Goal: Task Accomplishment & Management: Complete application form

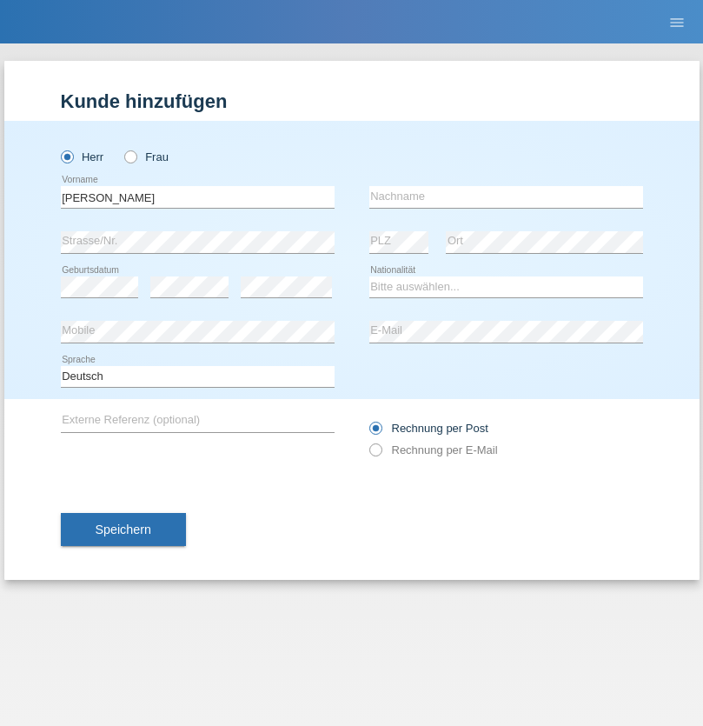
type input "[PERSON_NAME]"
click at [506, 196] on input "text" at bounding box center [506, 197] width 274 height 22
type input "[PERSON_NAME]"
select select "CH"
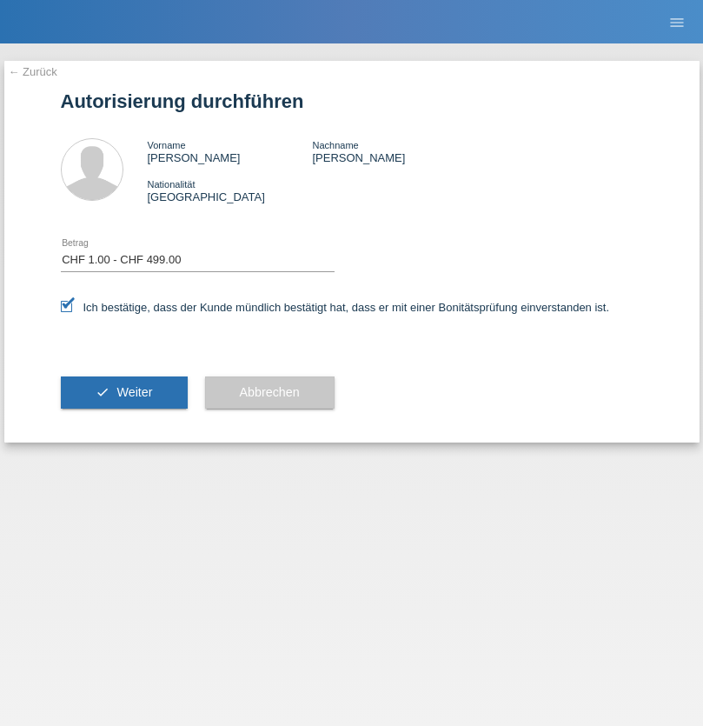
select select "1"
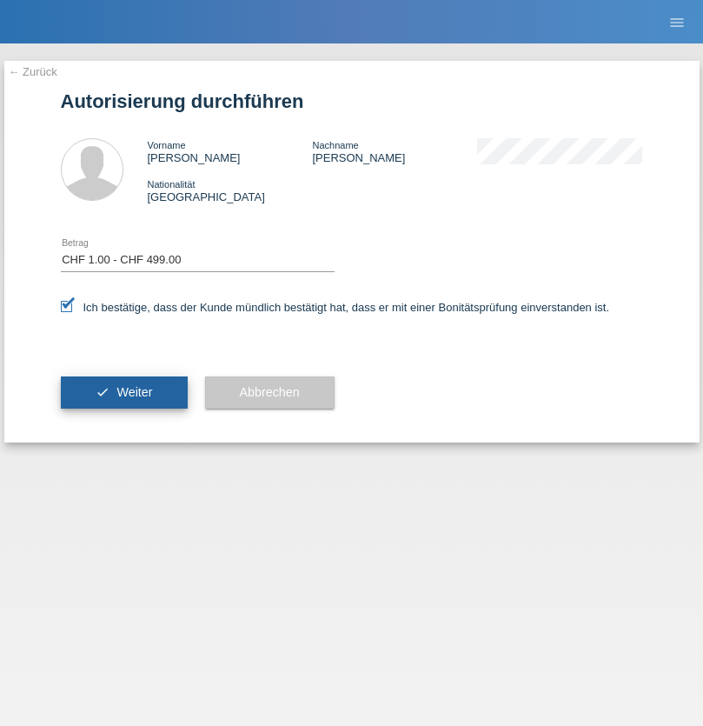
click at [123, 392] on span "Weiter" at bounding box center [134, 392] width 36 height 14
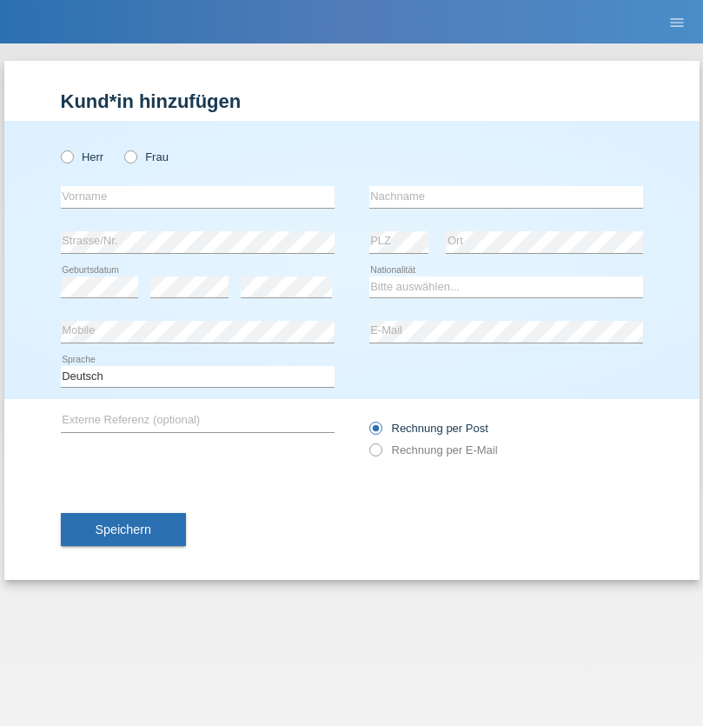
radio input "true"
click at [197, 196] on input "text" at bounding box center [198, 197] width 274 height 22
type input "Blerim"
click at [506, 196] on input "text" at bounding box center [506, 197] width 274 height 22
type input "Jajiji"
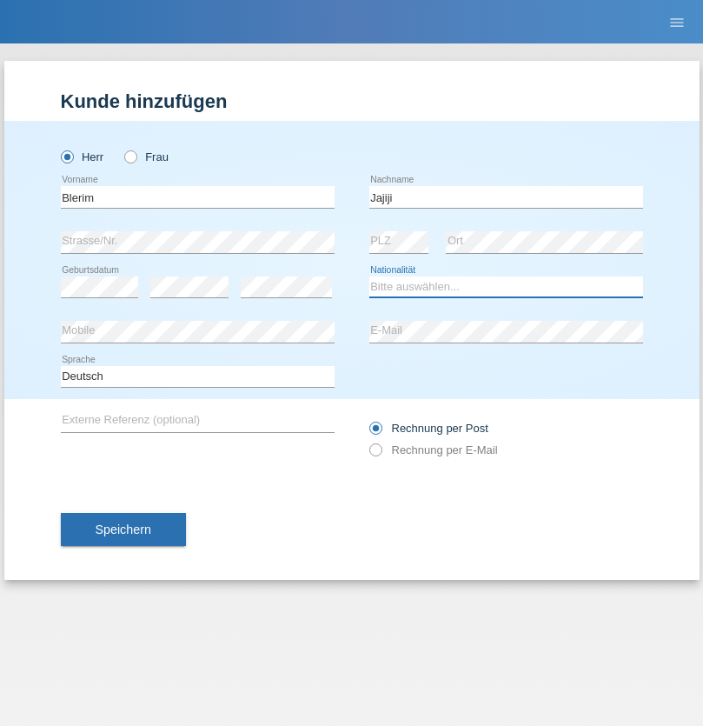
select select "RS"
select select "C"
select select "13"
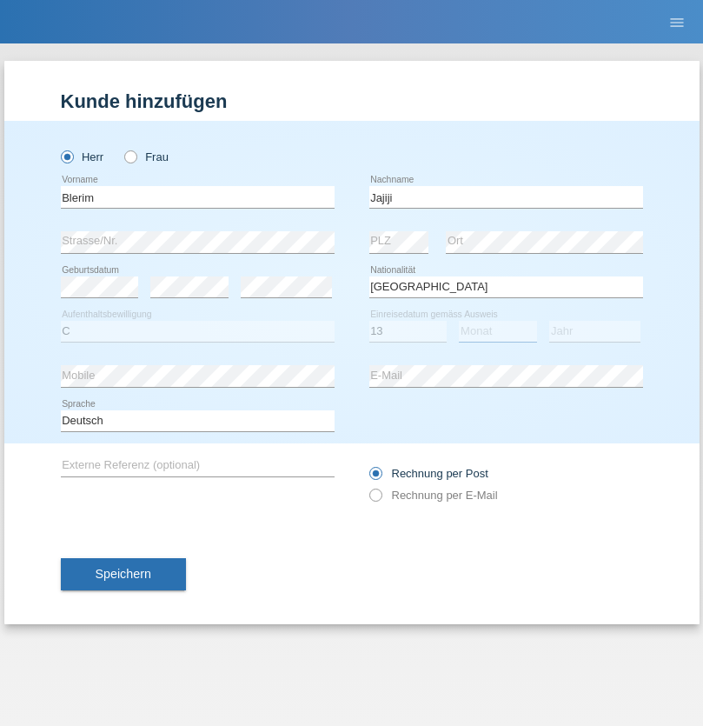
select select "08"
select select "2021"
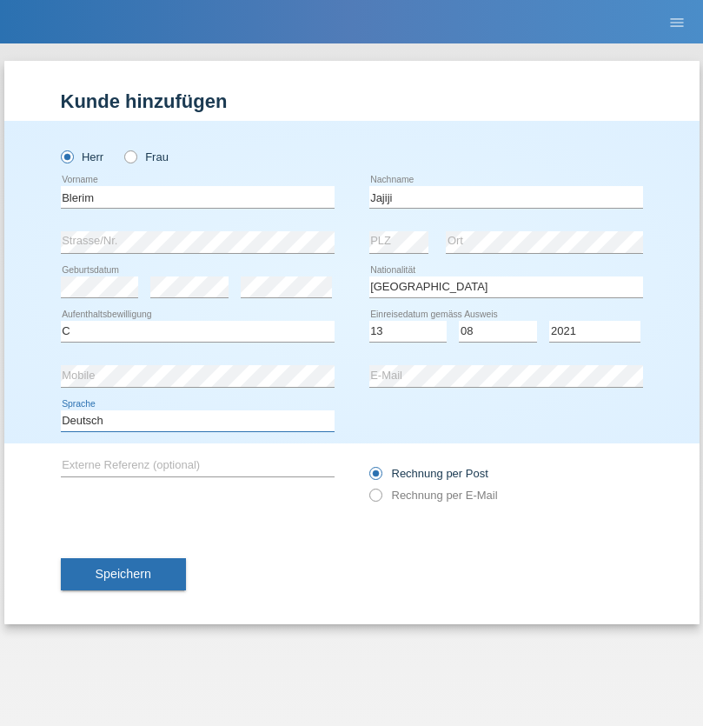
select select "en"
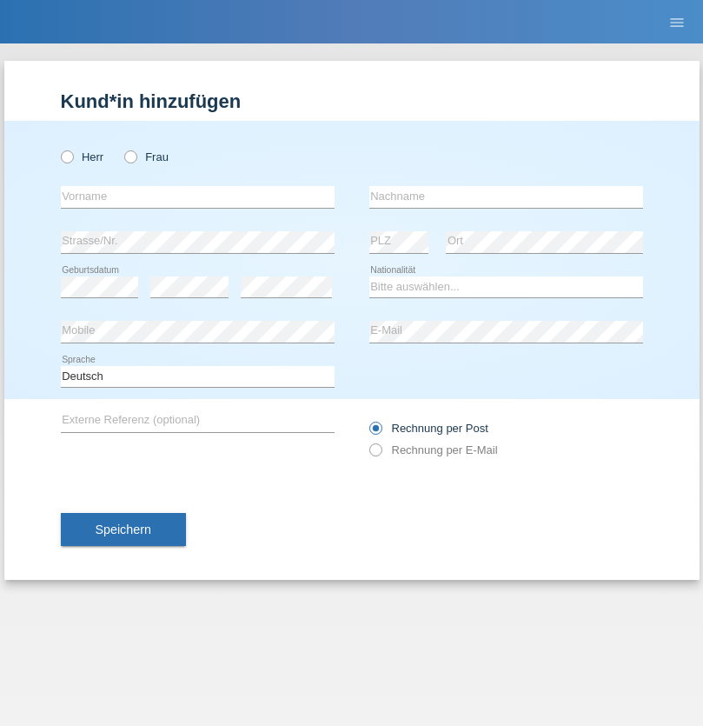
radio input "true"
click at [197, 196] on input "text" at bounding box center [198, 197] width 274 height 22
type input "Marco"
click at [506, 196] on input "text" at bounding box center [506, 197] width 274 height 22
type input "Weinlein"
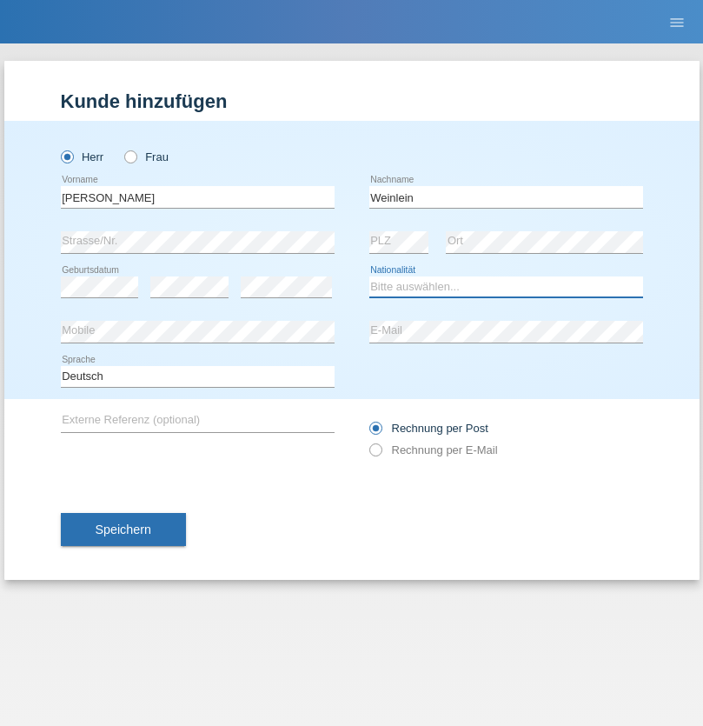
select select "CH"
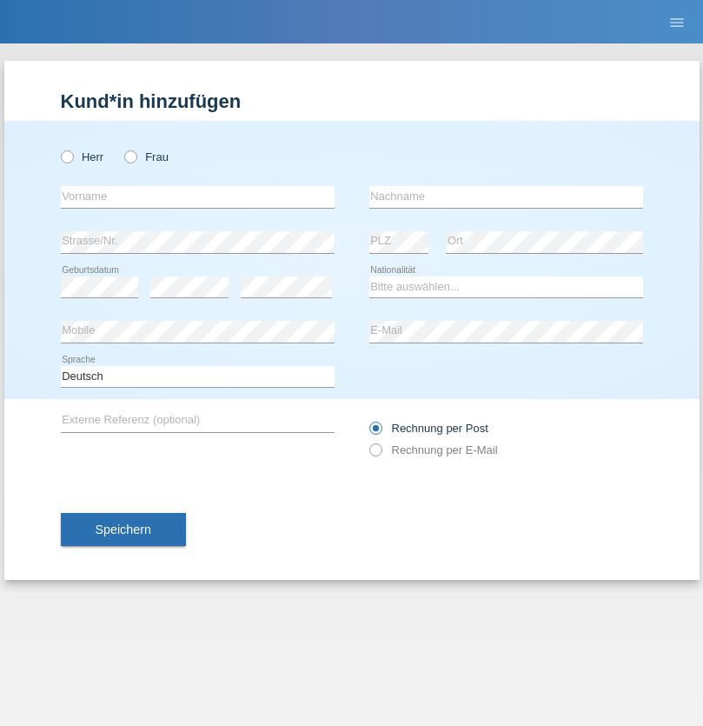
radio input "true"
click at [197, 196] on input "text" at bounding box center [198, 197] width 274 height 22
type input "firat"
click at [506, 196] on input "text" at bounding box center [506, 197] width 274 height 22
type input "kara"
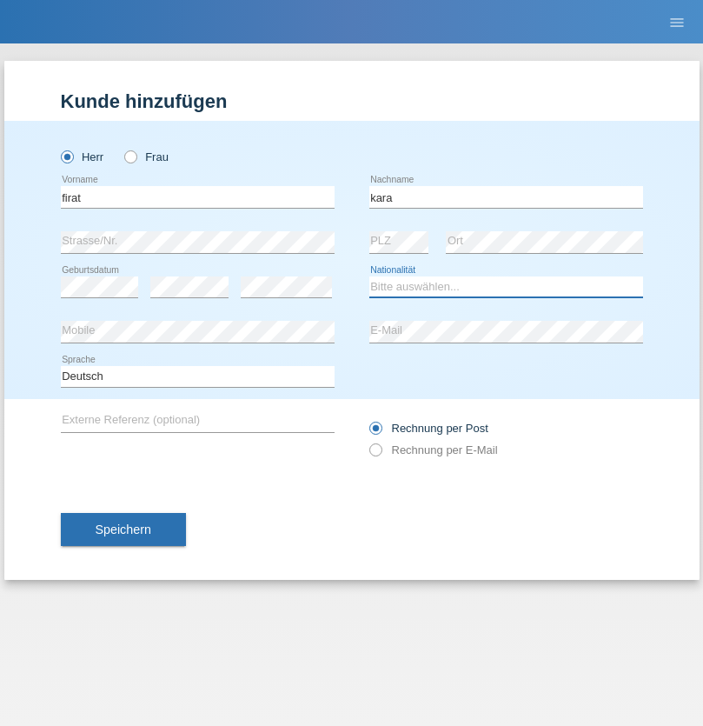
select select "CH"
